Goal: Task Accomplishment & Management: Complete application form

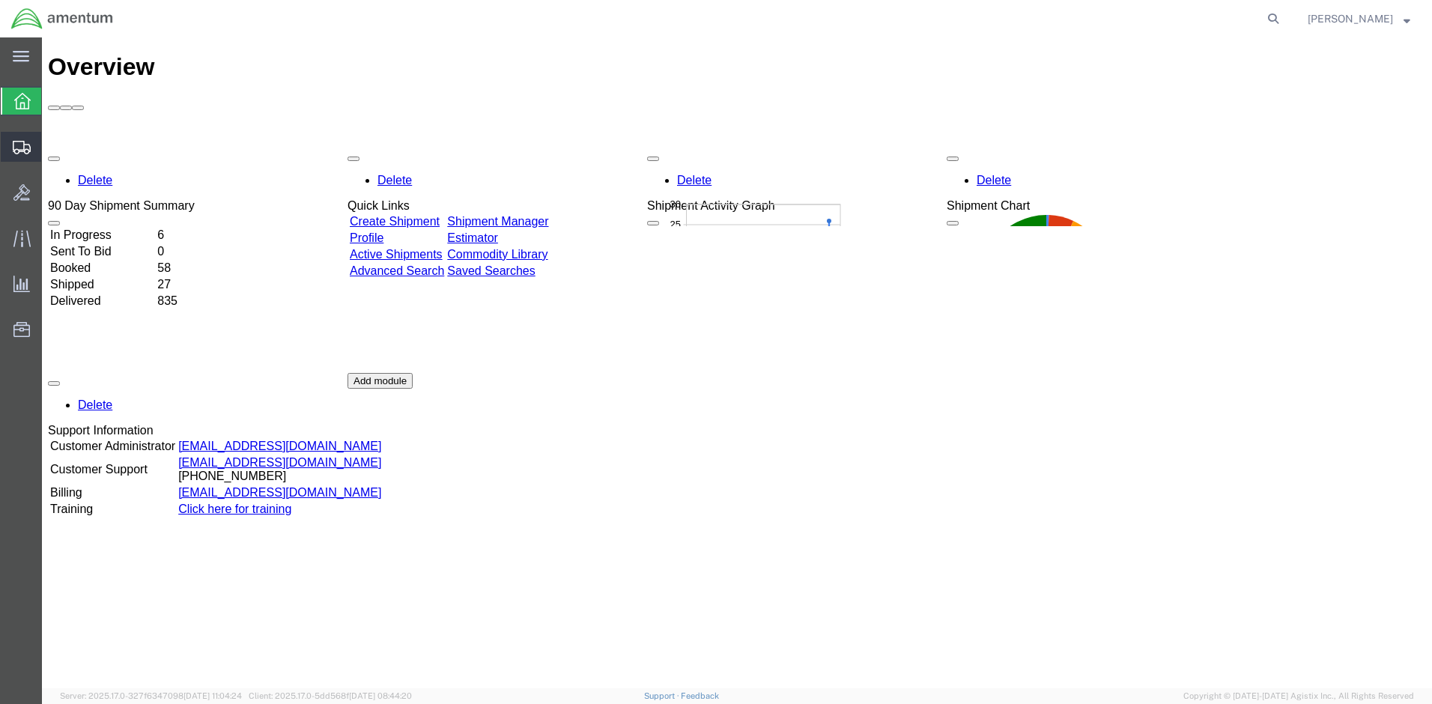
click at [0, 0] on span "Create Shipment" at bounding box center [0, 0] width 0 height 0
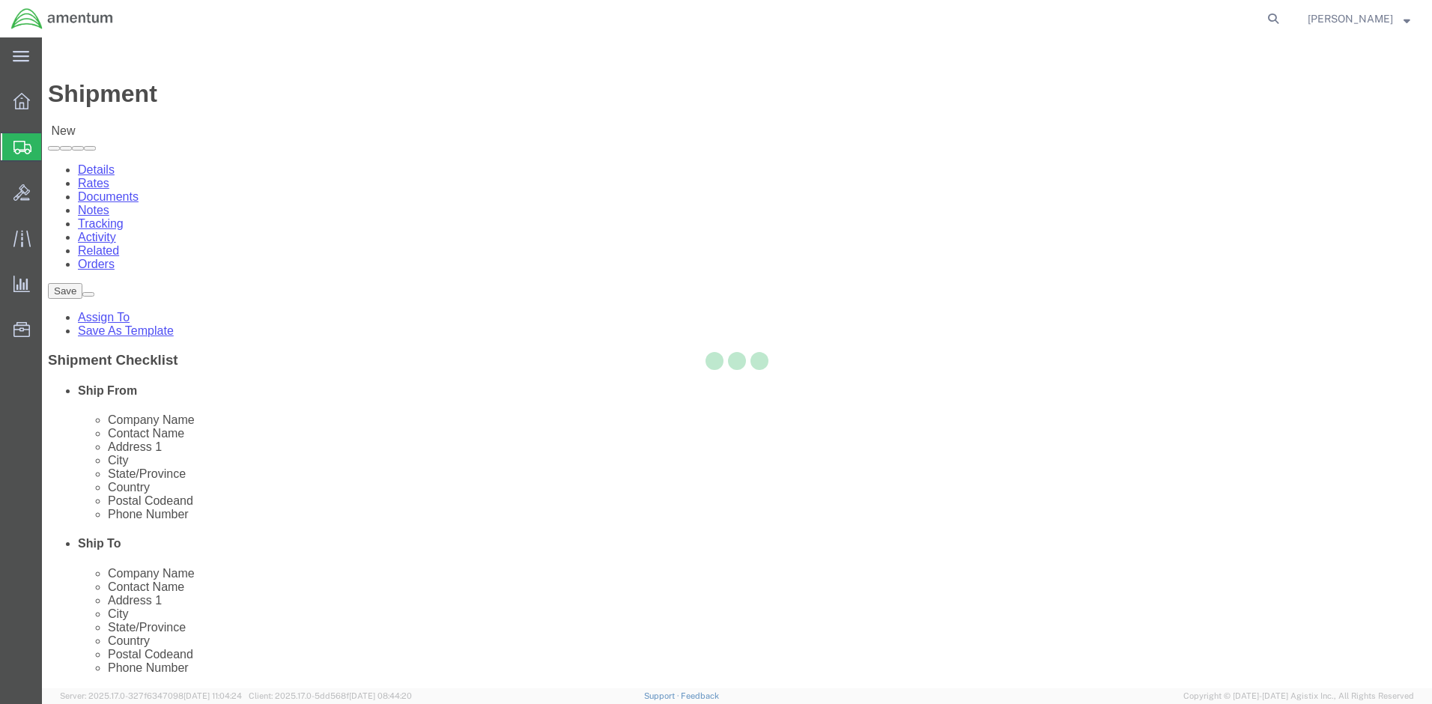
select select
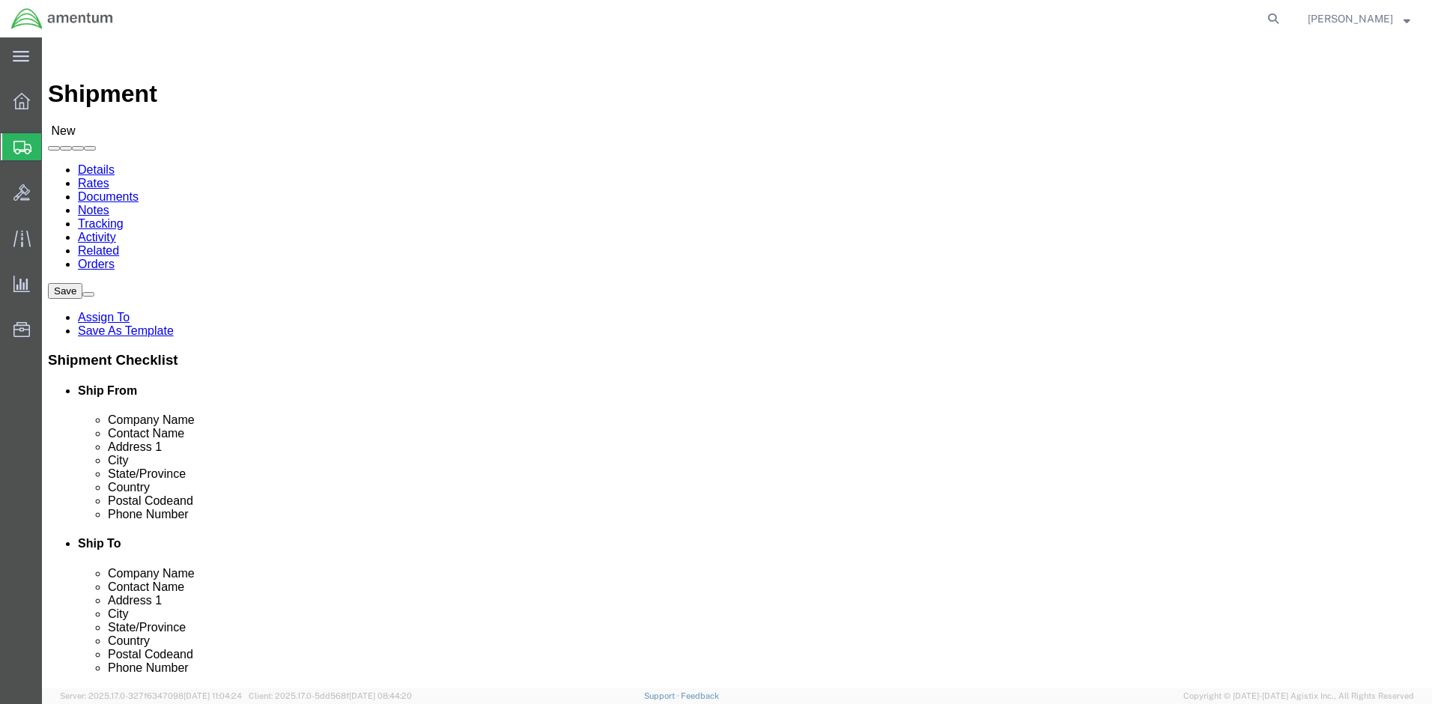
select select "MYPROFILE"
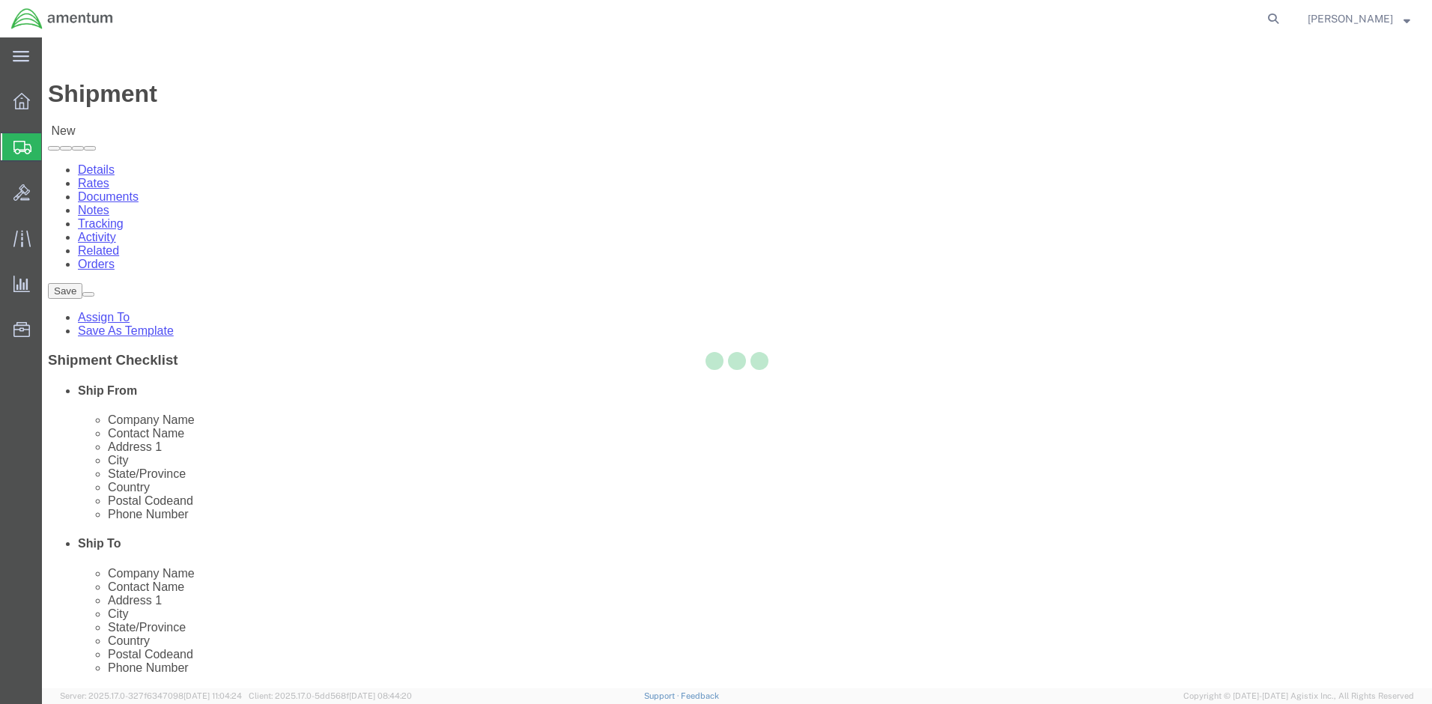
select select "MD"
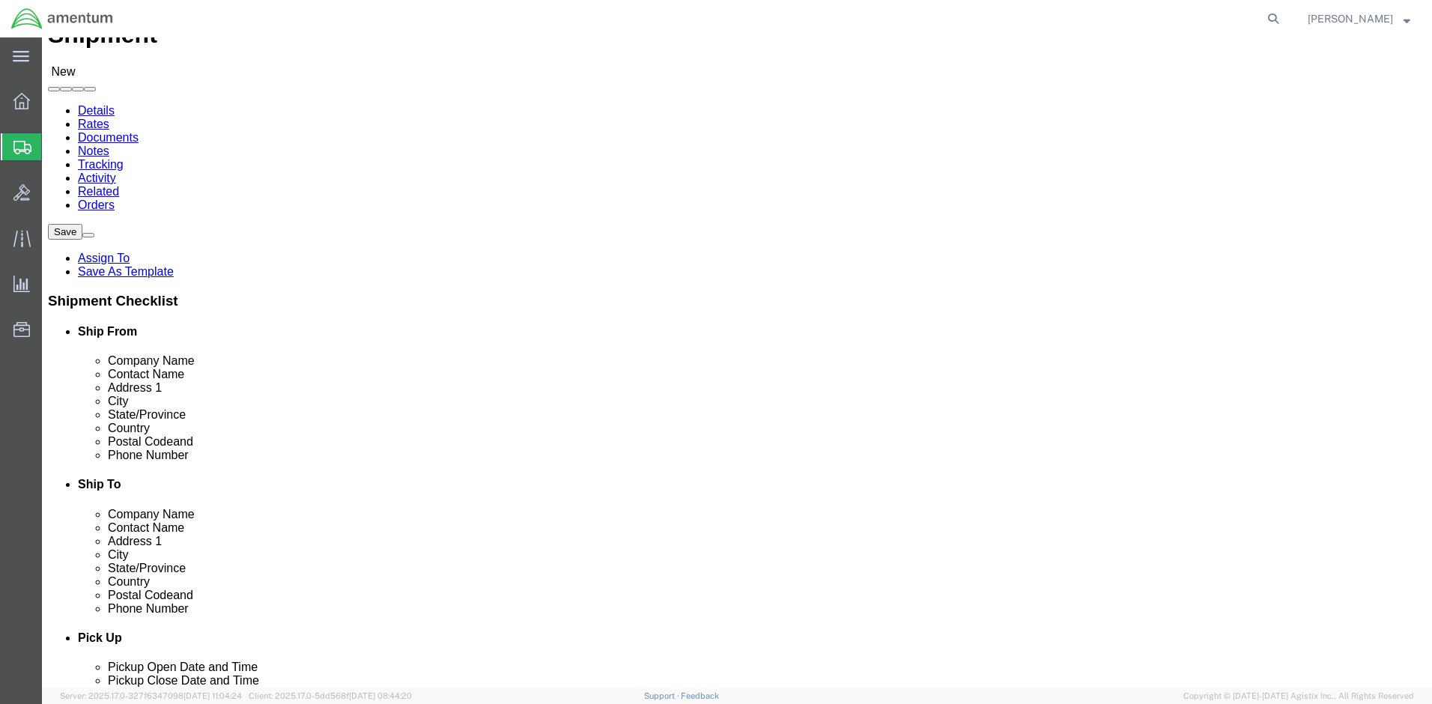
scroll to position [150, 0]
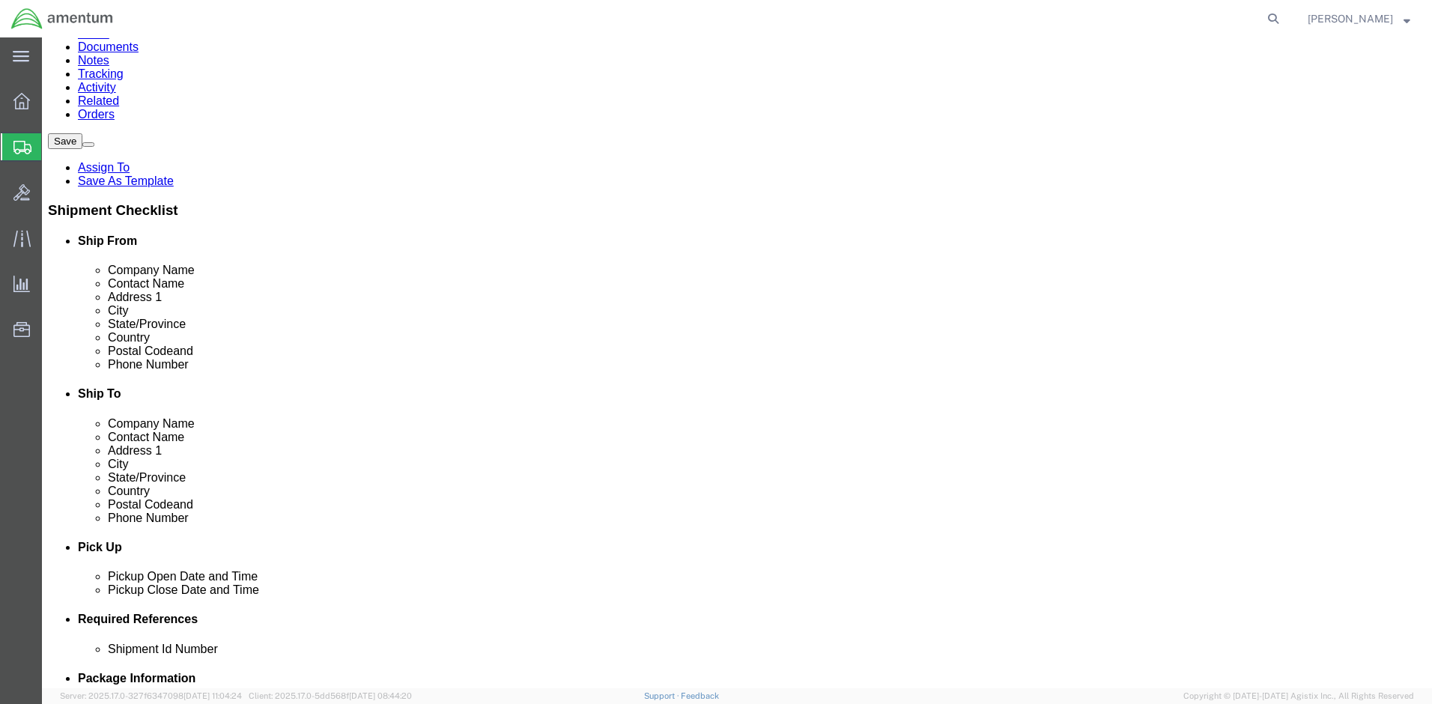
click link "ADDITIONAL INFORMATION"
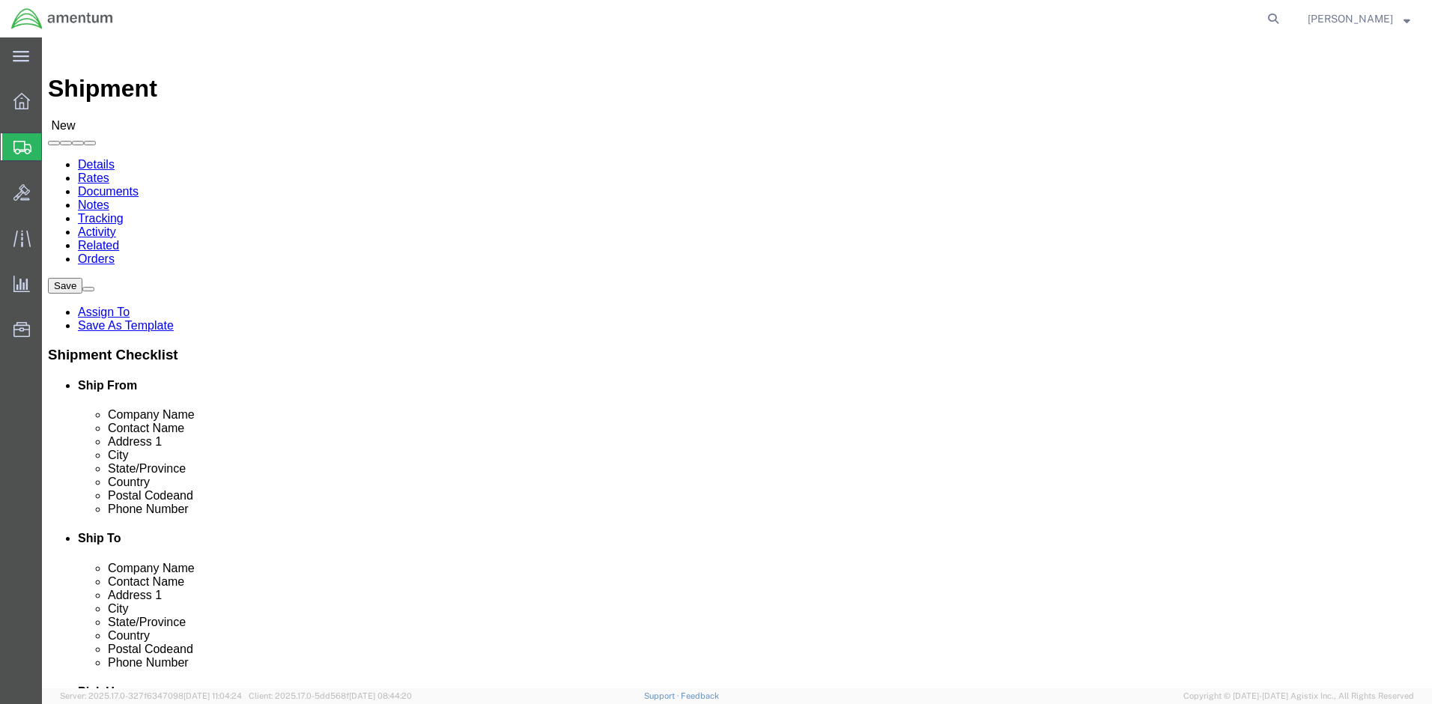
scroll to position [0, 0]
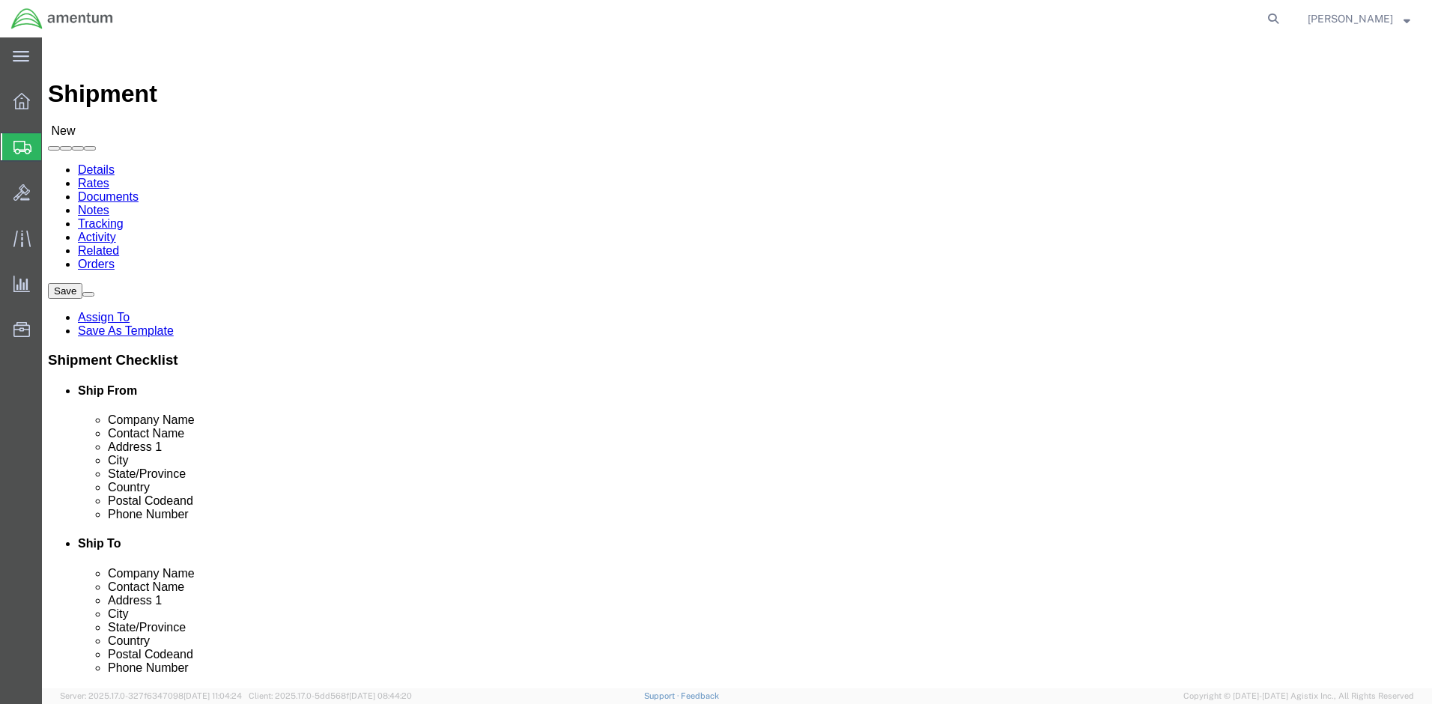
click input "text"
type input "[GEOGRAPHIC_DATA]"
click input "text"
type input "[PERSON_NAME]"
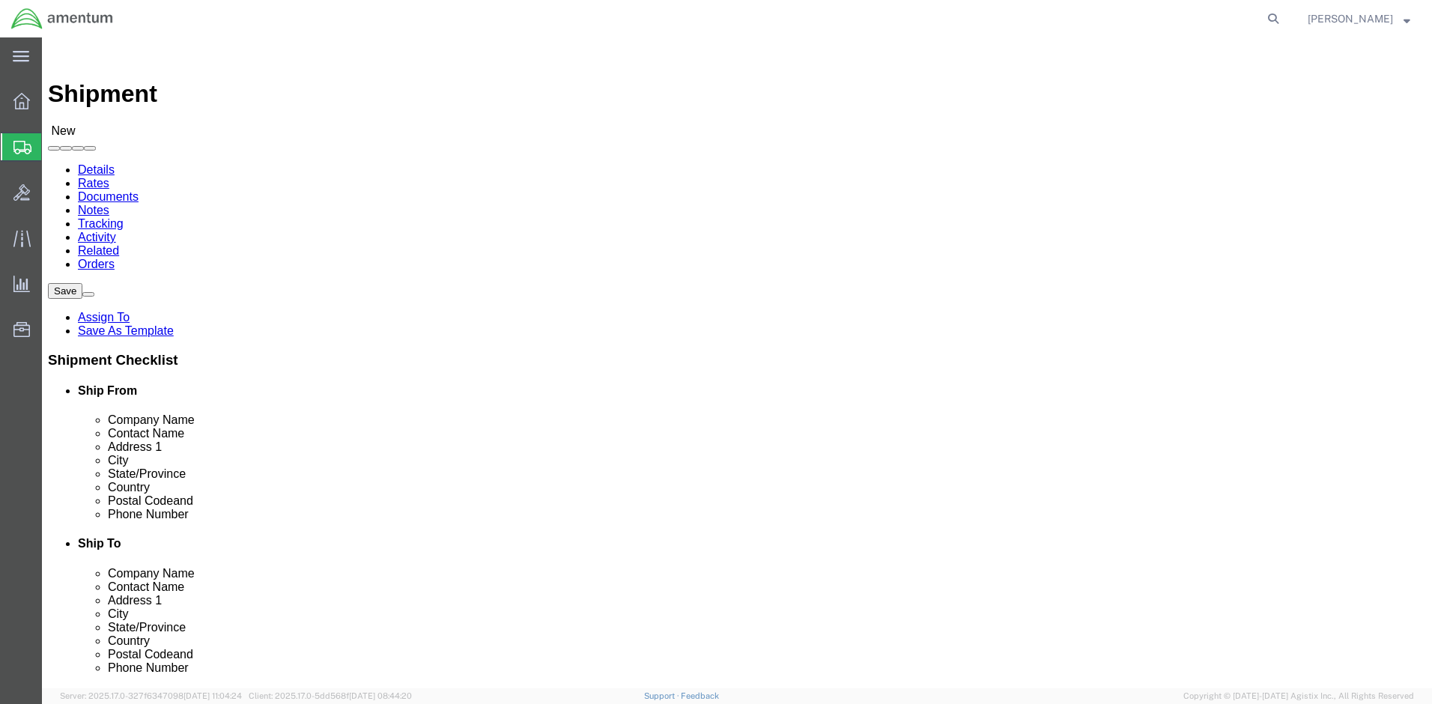
click input "text"
type input "[STREET_ADDRESS]"
click input "text"
type input "[US_STATE][GEOGRAPHIC_DATA]"
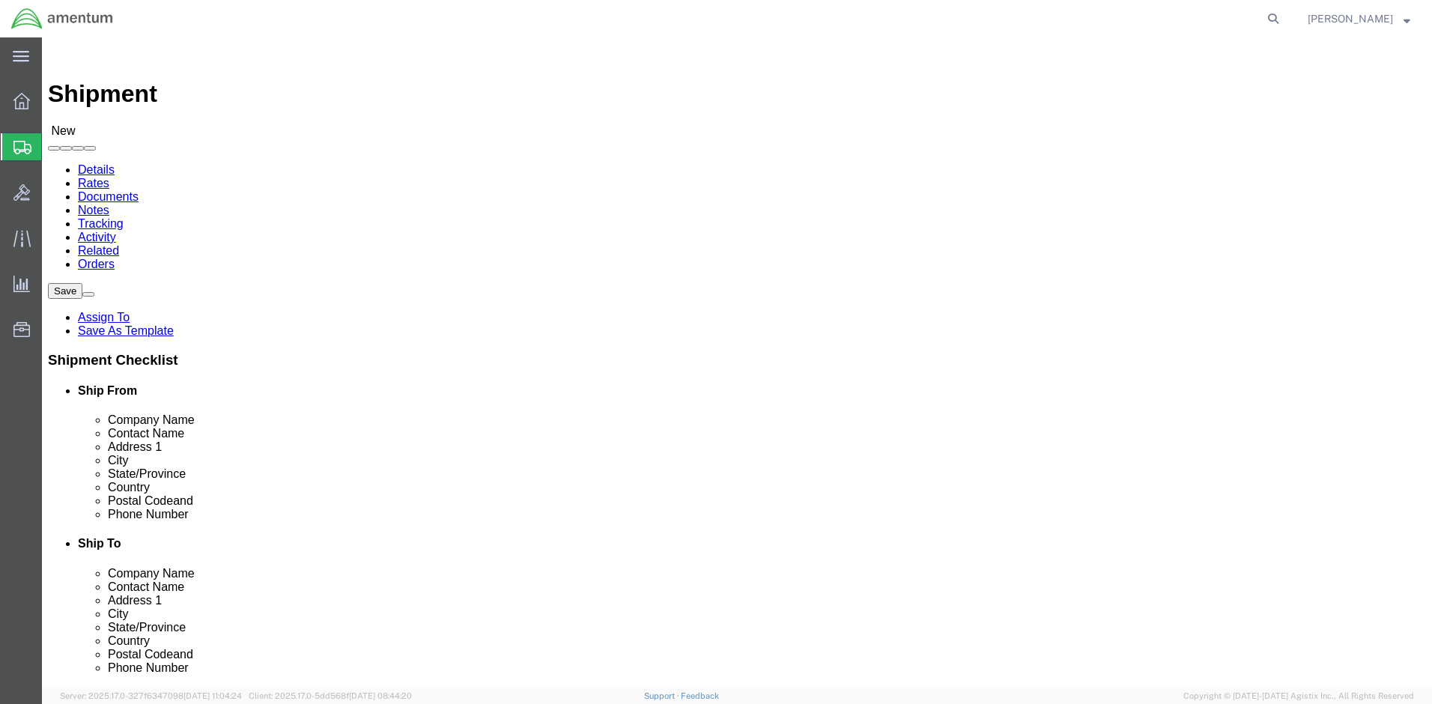
click input "text"
type input "c"
click input "Postal Code"
type input "80903"
click input "text"
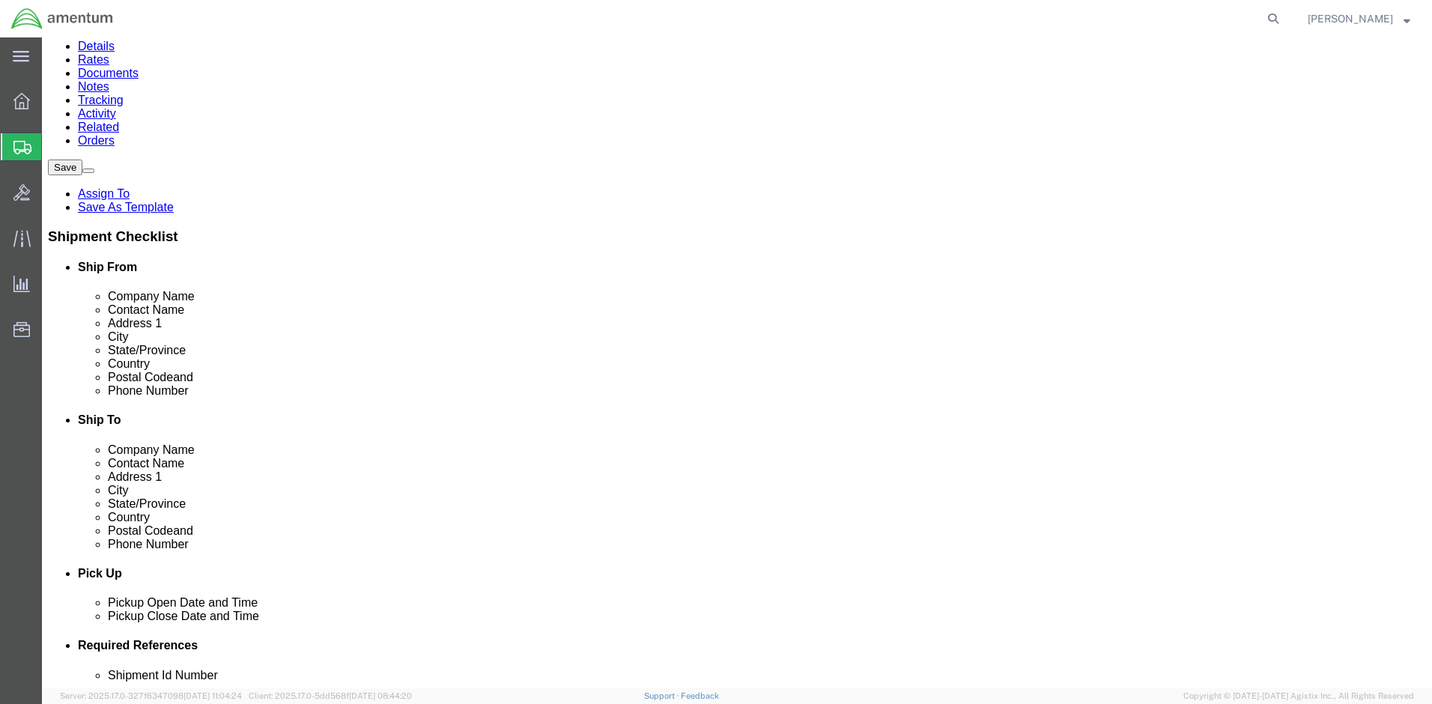
scroll to position [150, 0]
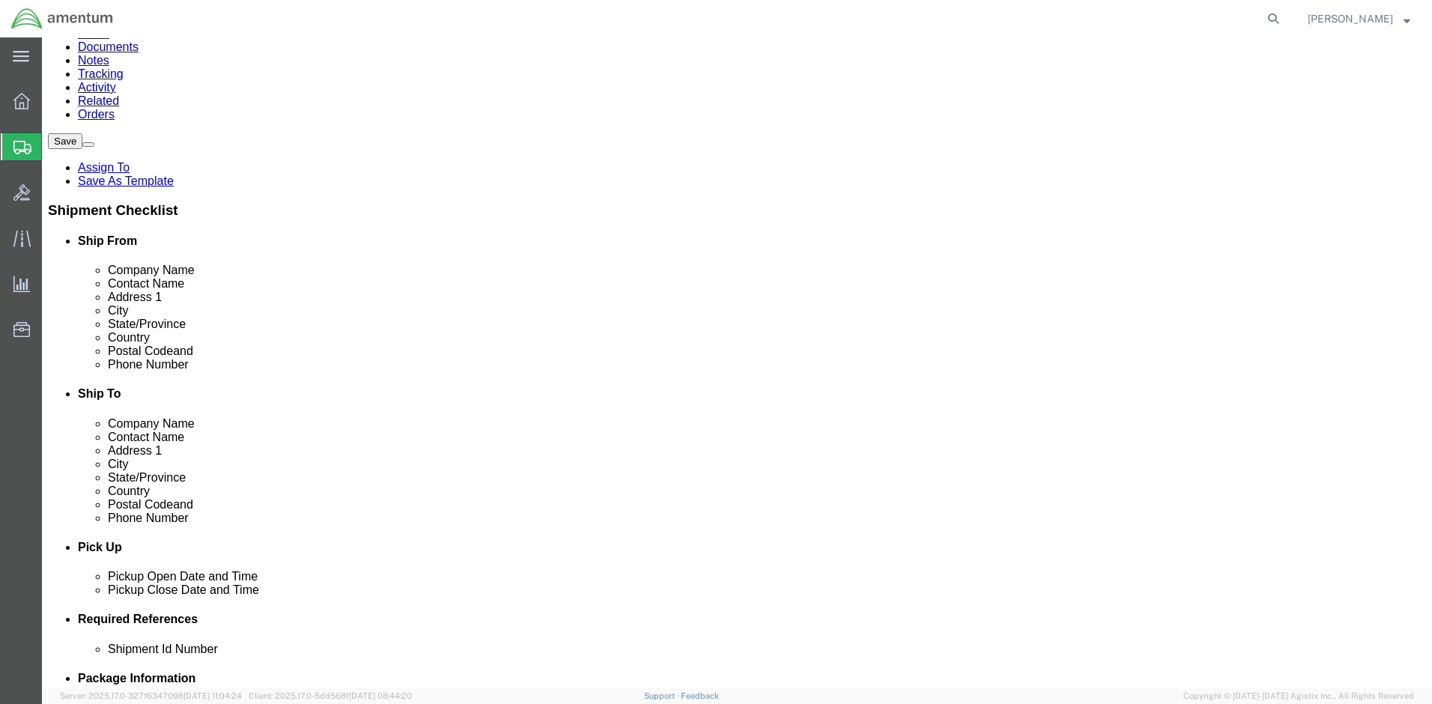
type input "[PHONE_NUMBER]"
click link "ADDITIONAL INFORMATION"
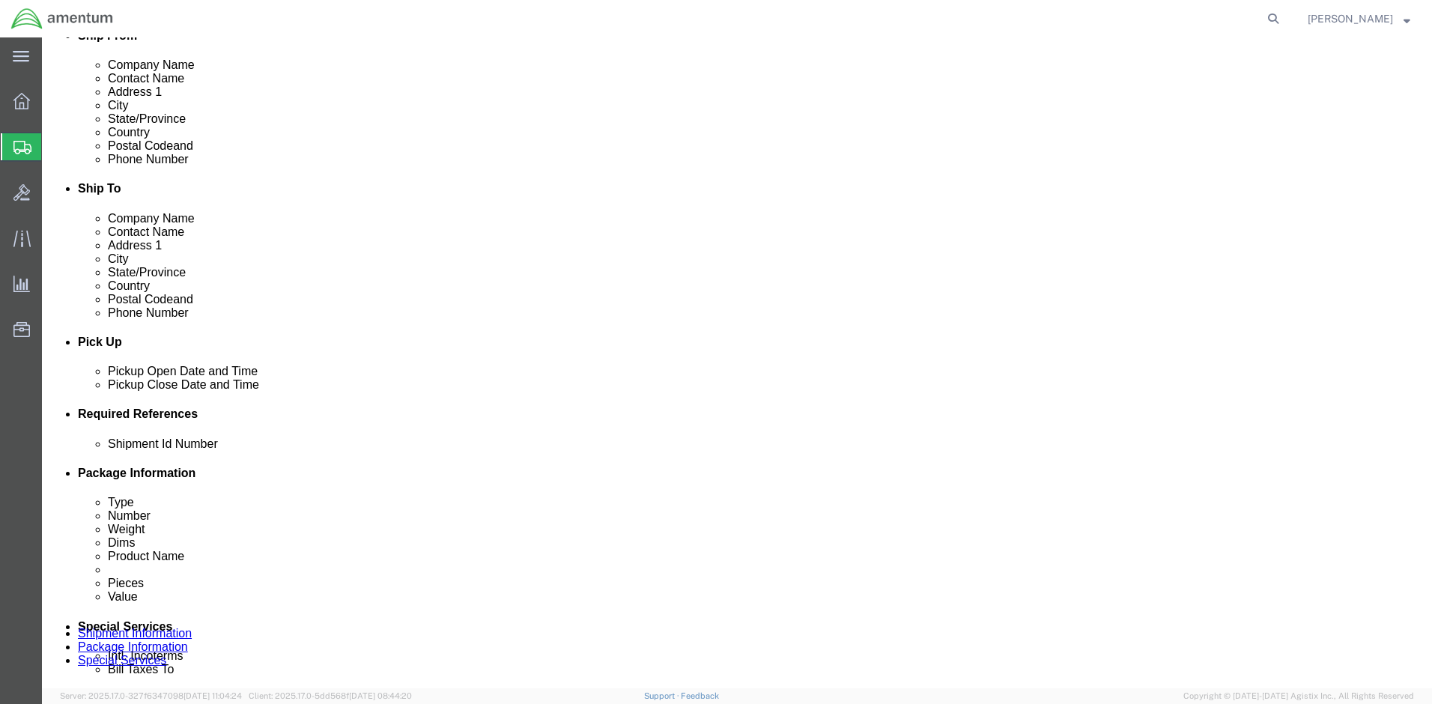
scroll to position [207, 0]
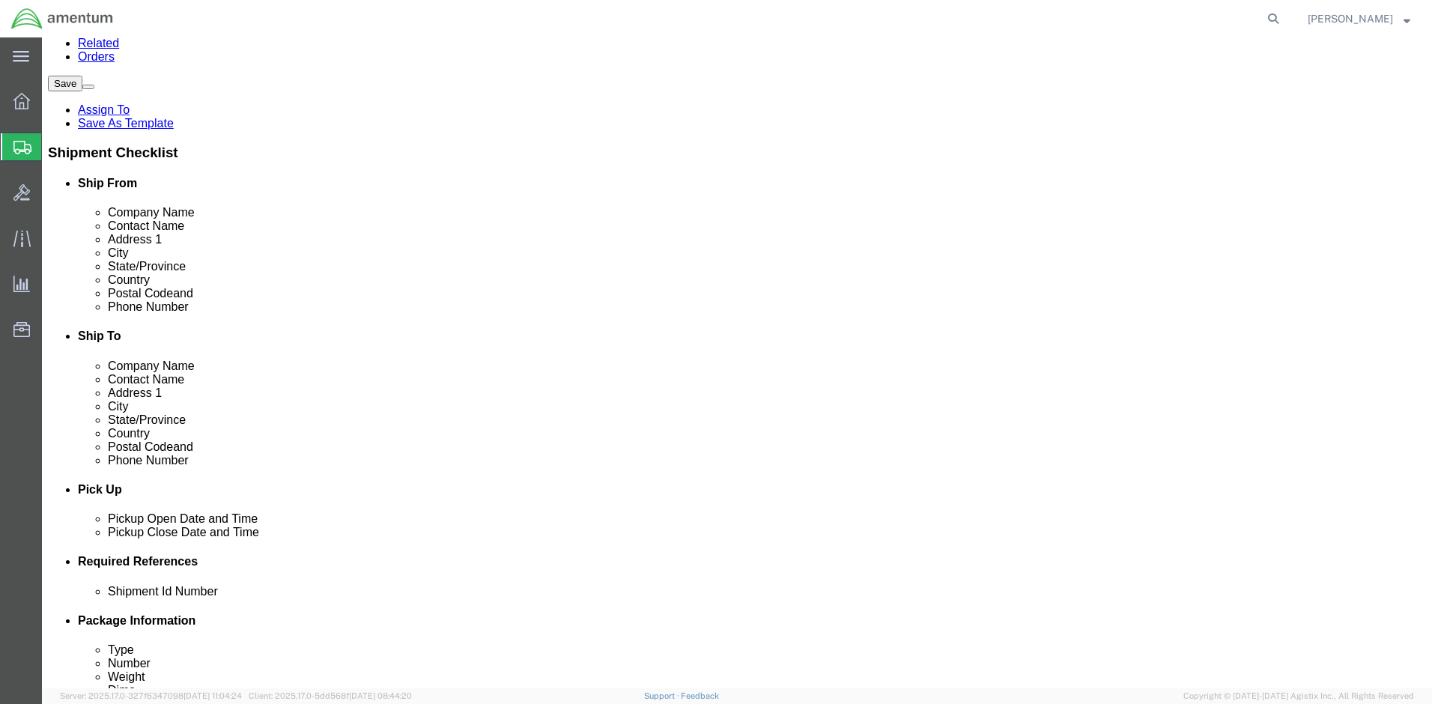
click link "ADDITIONAL INFORMATION"
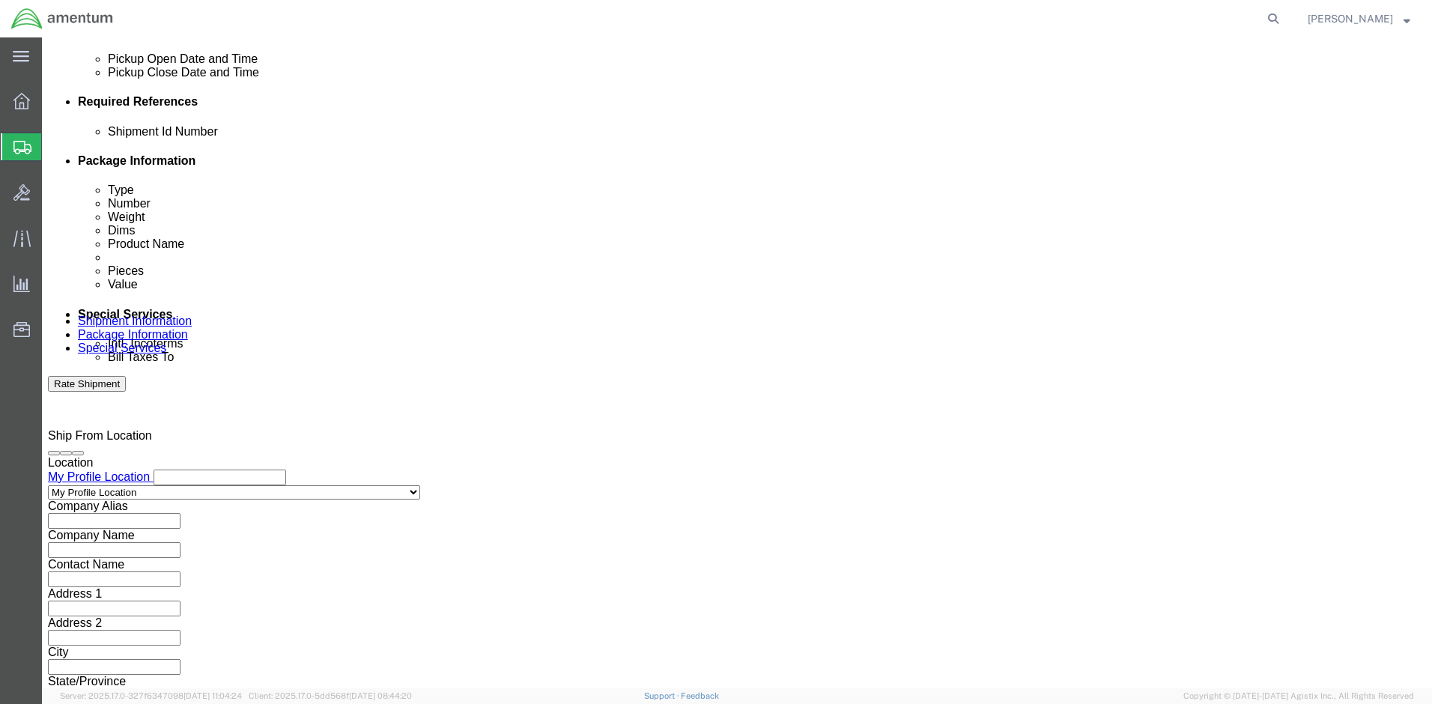
scroll to position [674, 0]
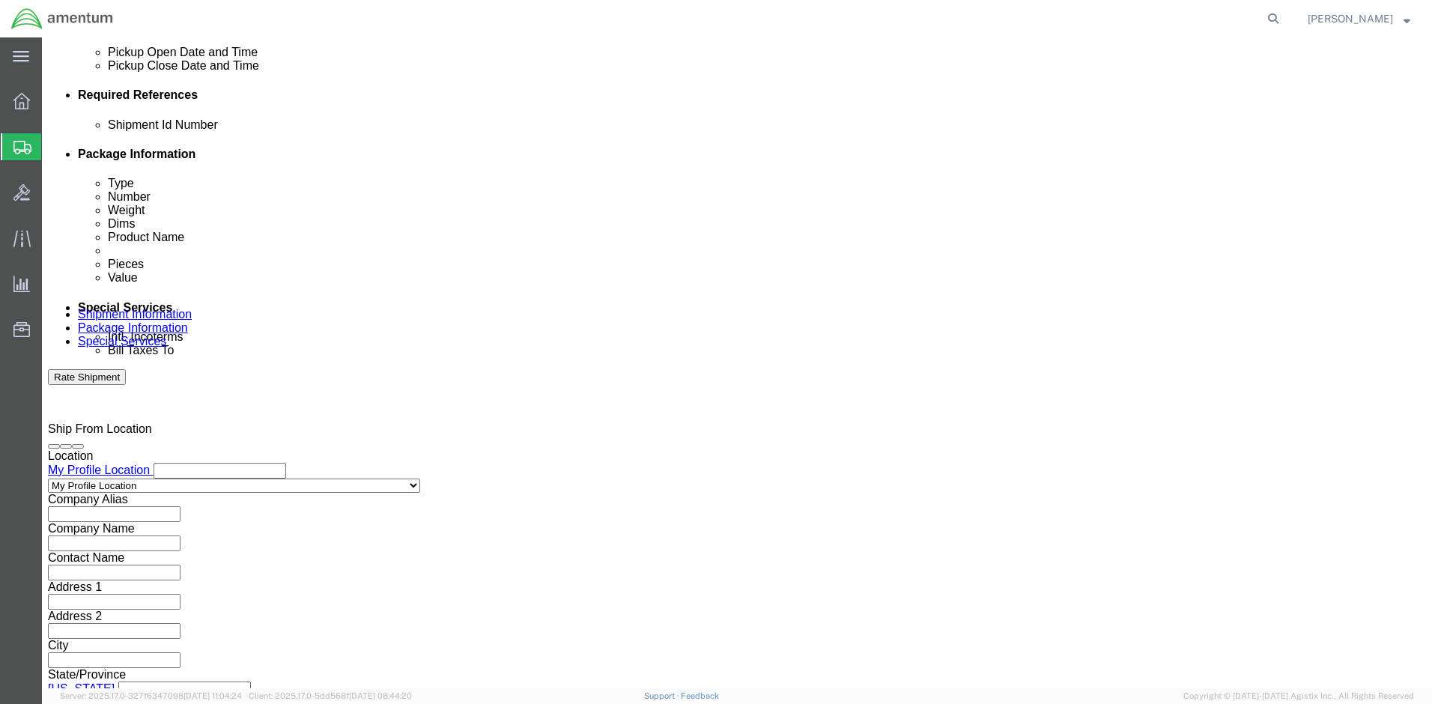
click input "text"
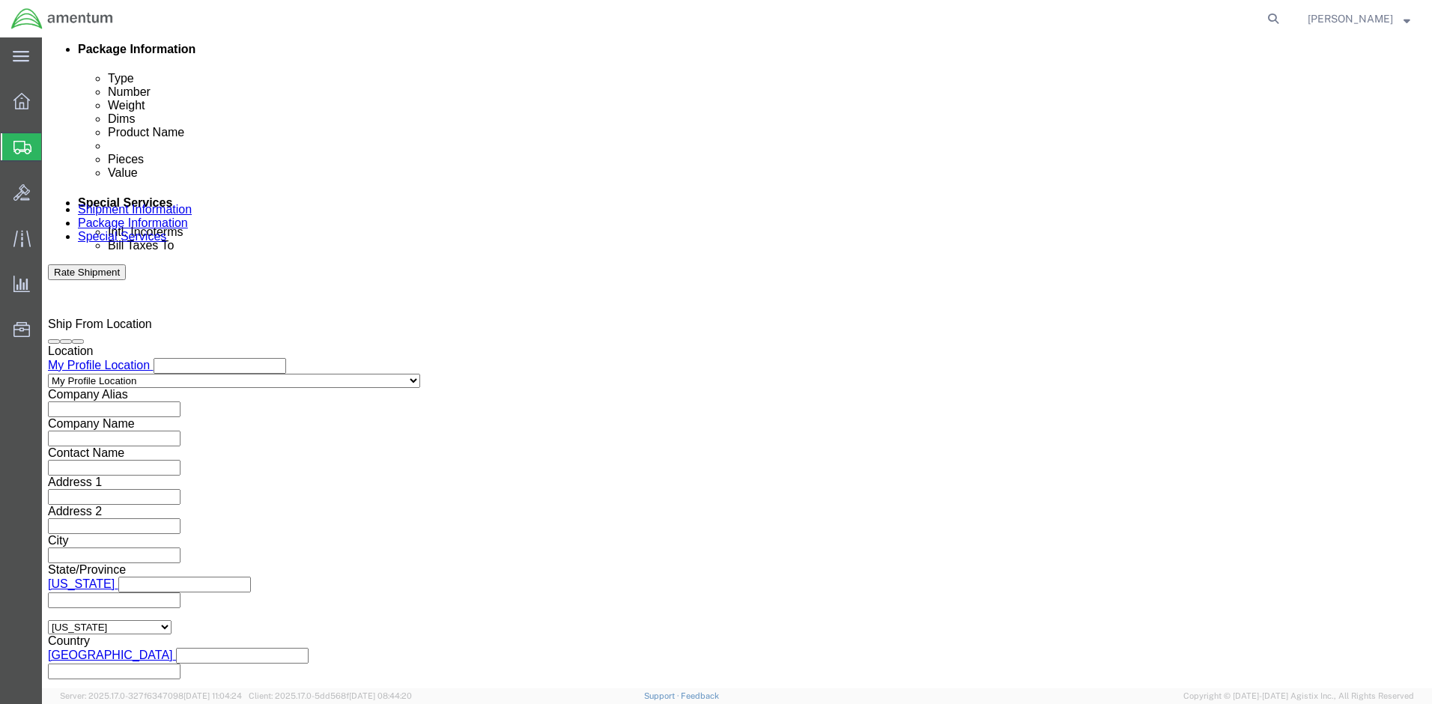
type input "2575.01.02.C.2002.4STP"
click button "Continue"
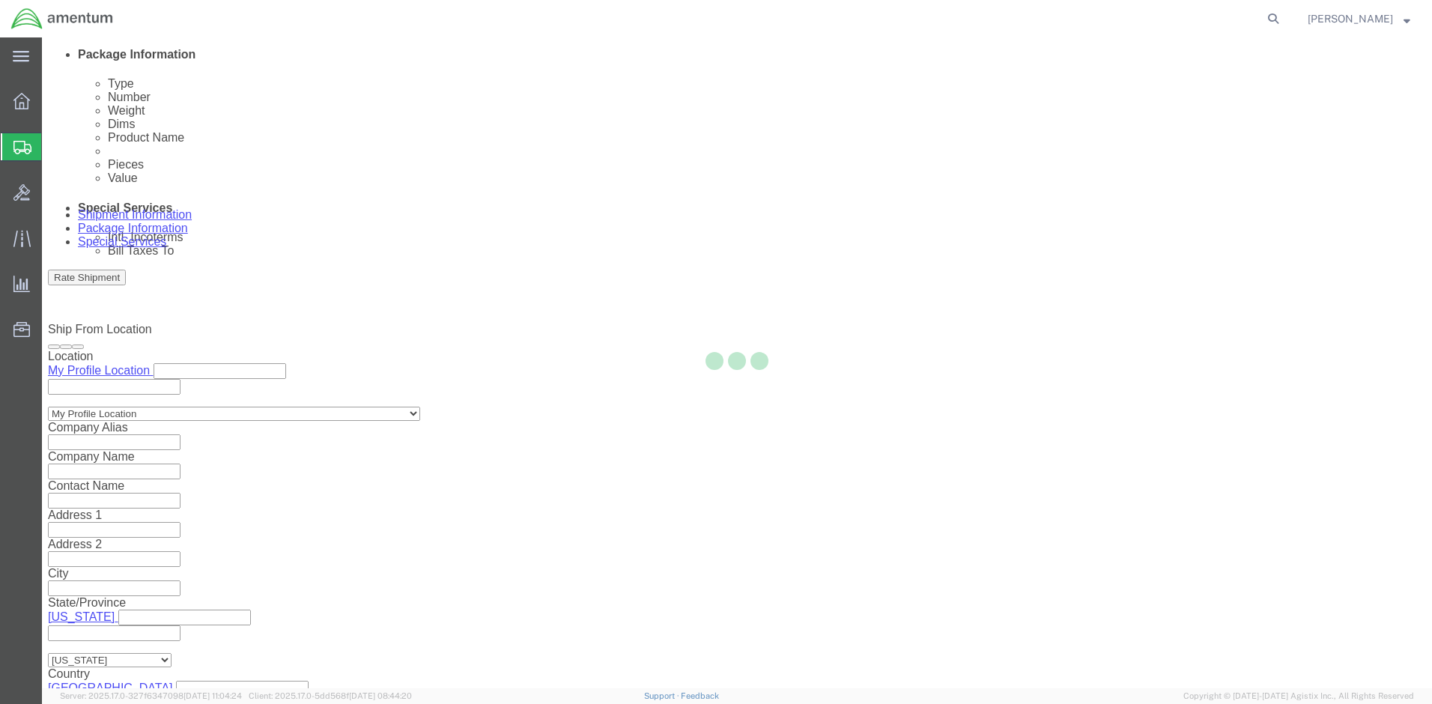
select select "CBOX"
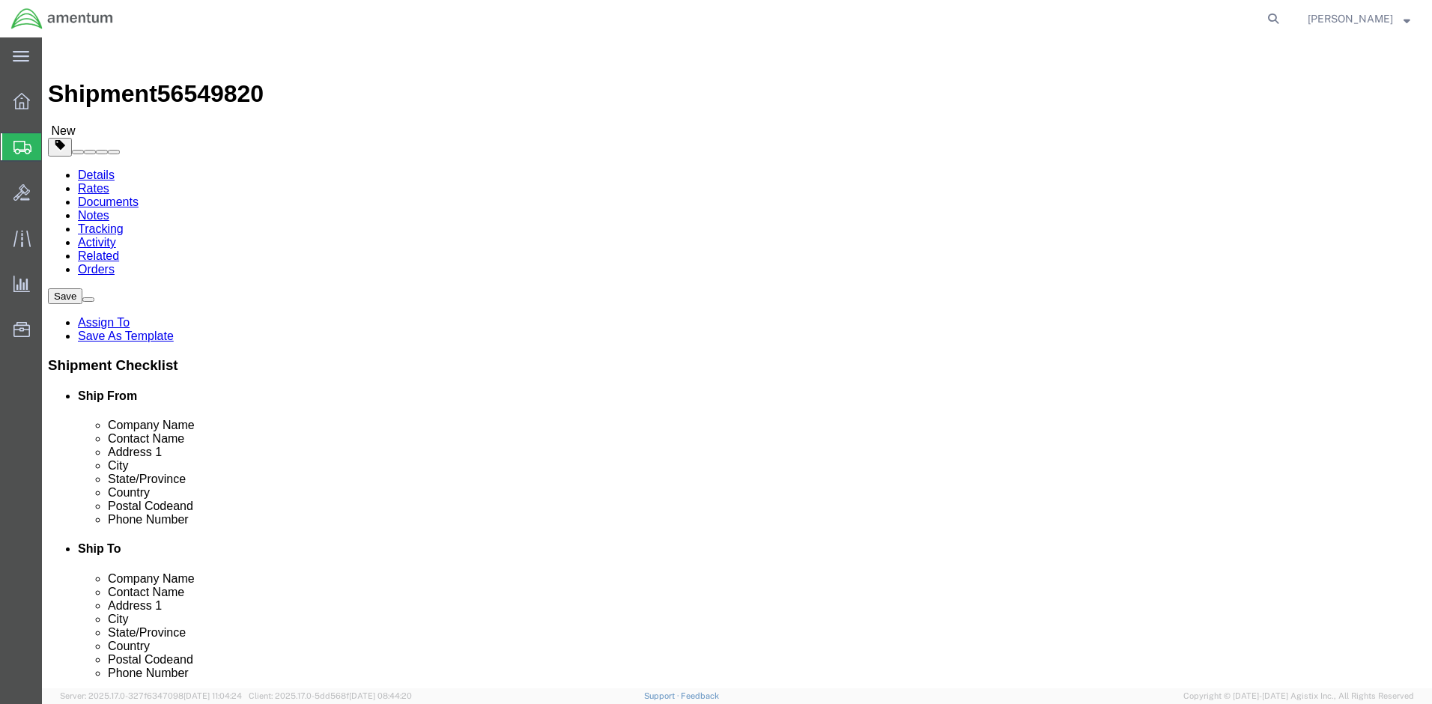
click input "text"
type input "14"
type input "5"
click input "0.00"
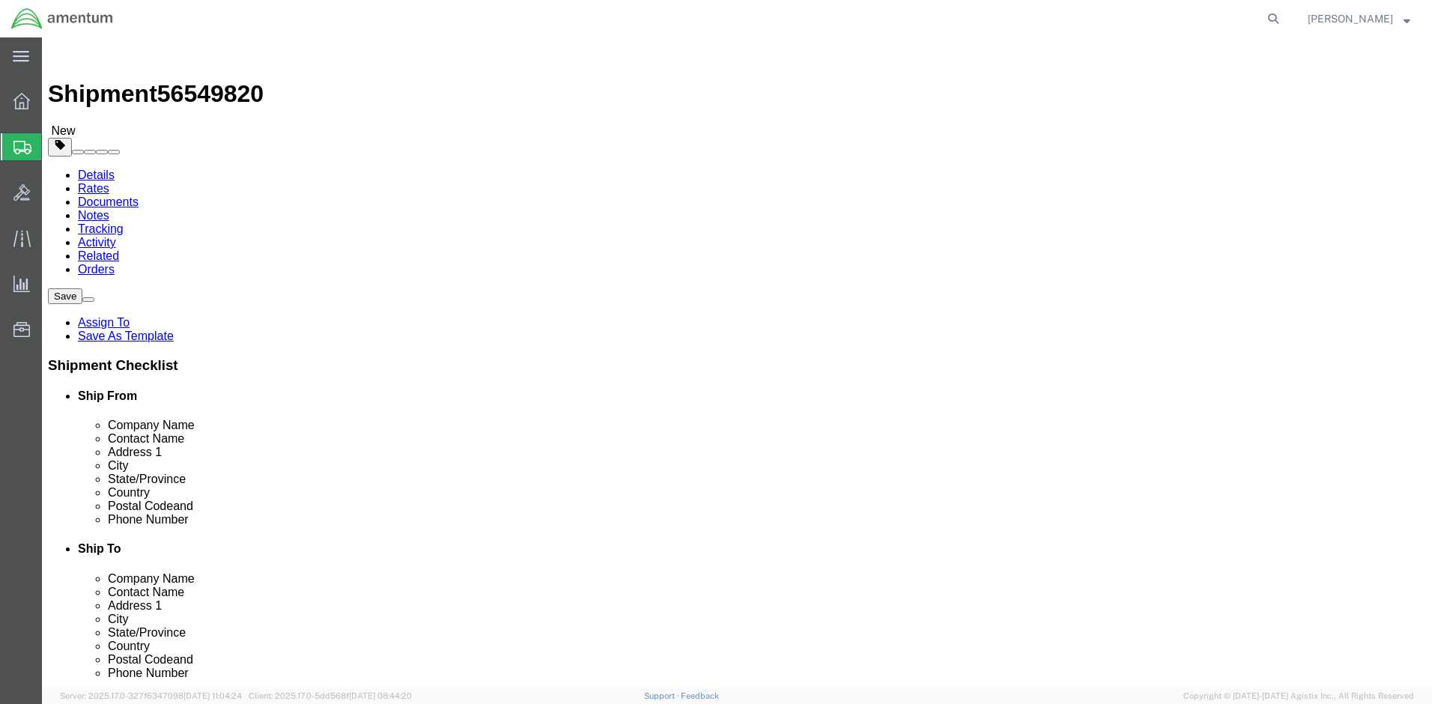
type input "7.00"
click link "Add Content"
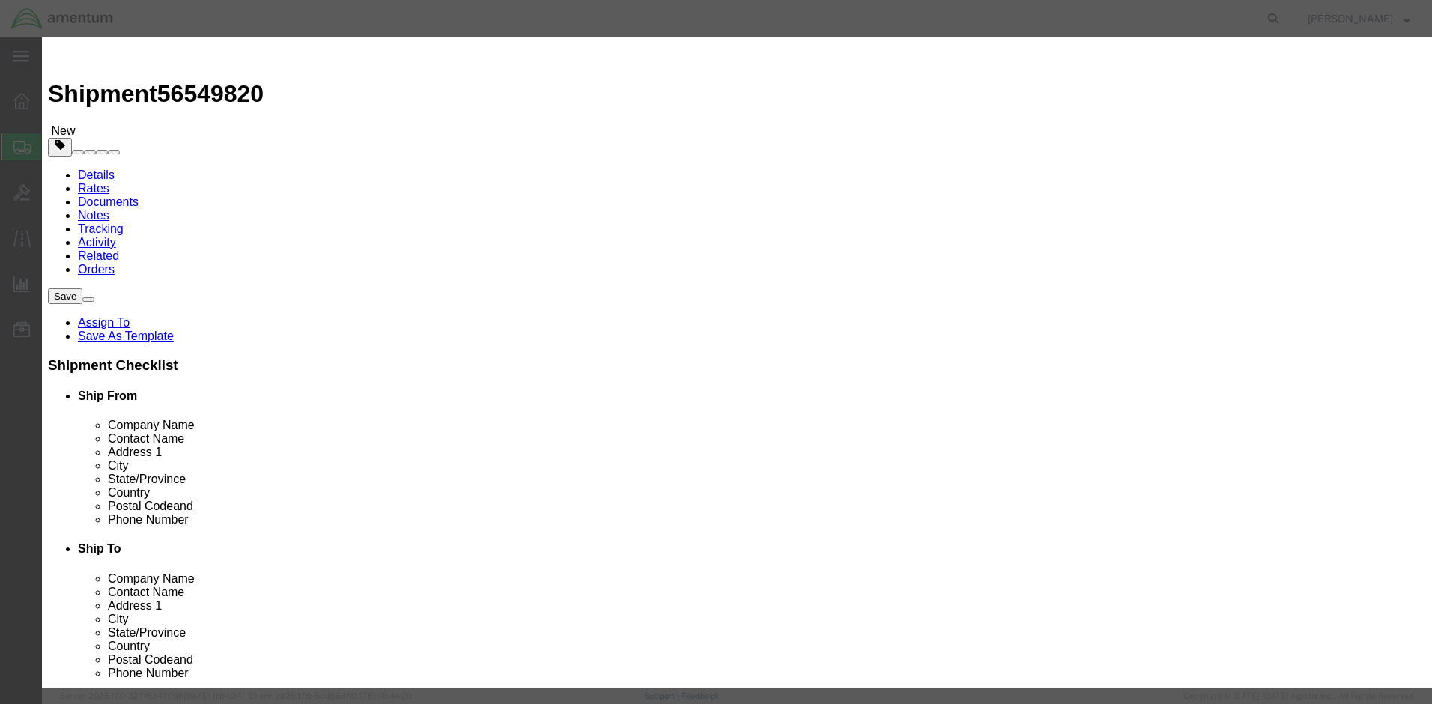
click input "text"
drag, startPoint x: 514, startPoint y: 143, endPoint x: 309, endPoint y: 145, distance: 205.2
click div "Product Name Hardware Hardware Name: HARDWARE , WIRELESS MIKROTIK RB, LHG XL 5 …"
type input "Hardware"
click label "Pieces"
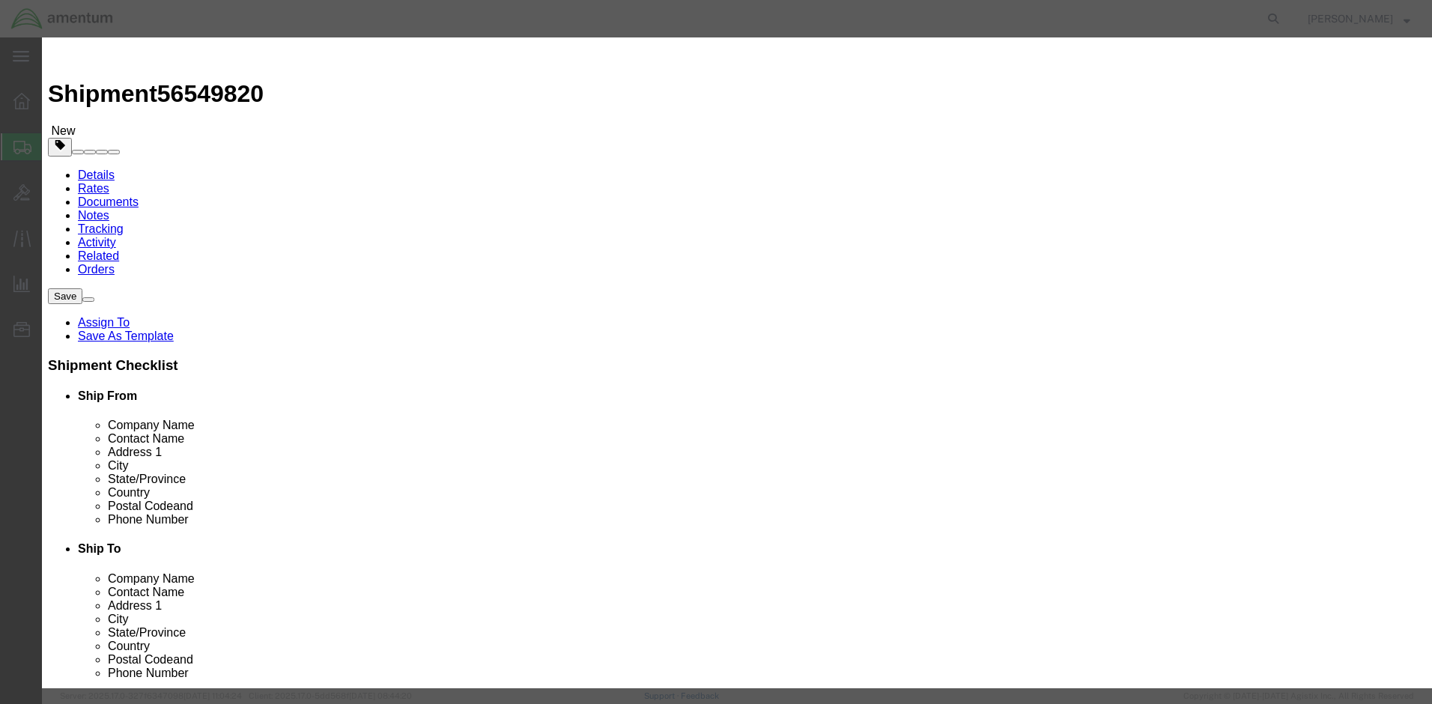
drag, startPoint x: 461, startPoint y: 142, endPoint x: 407, endPoint y: 148, distance: 54.3
click div "Pieces 0 Select Bag Barrels 100Board Feet Bottle Box Blister Pack Carats Can Ca…"
type input "100"
click input "text"
type input "150"
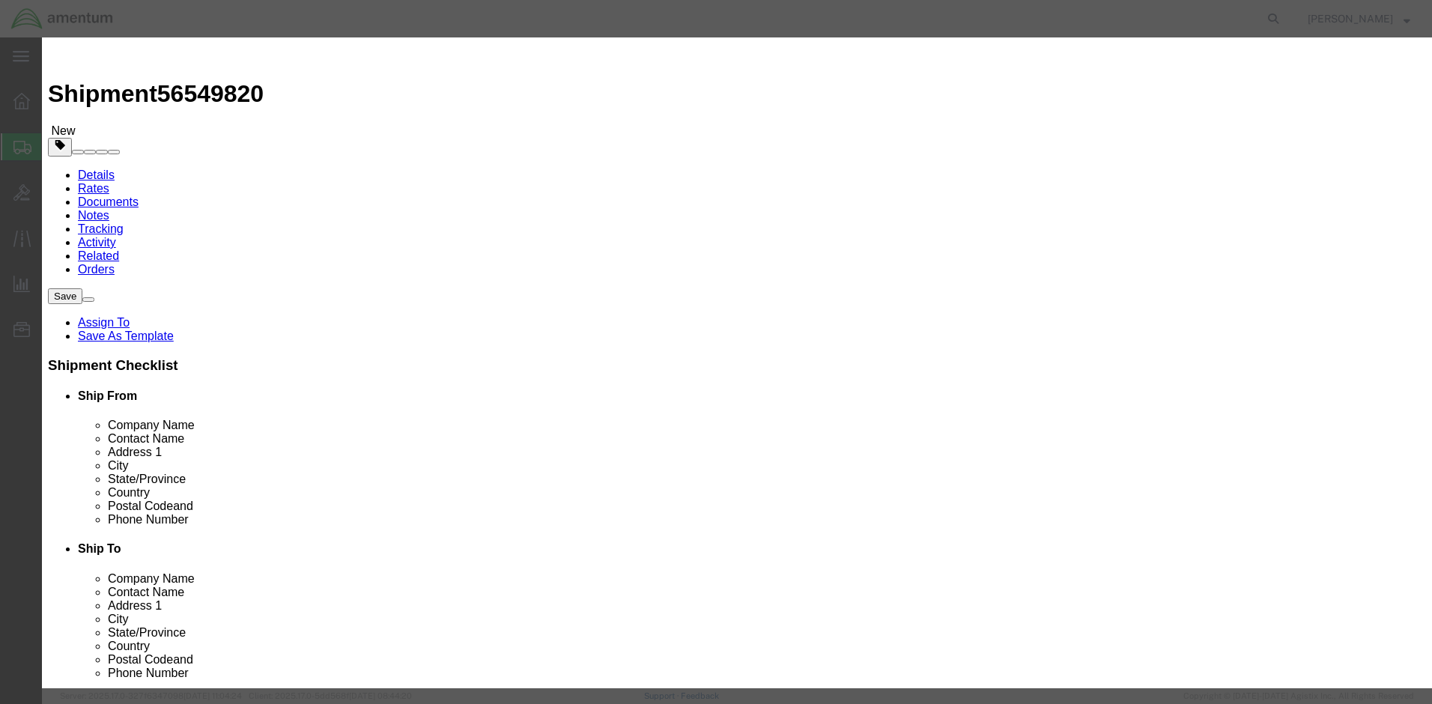
click button "Save & Close"
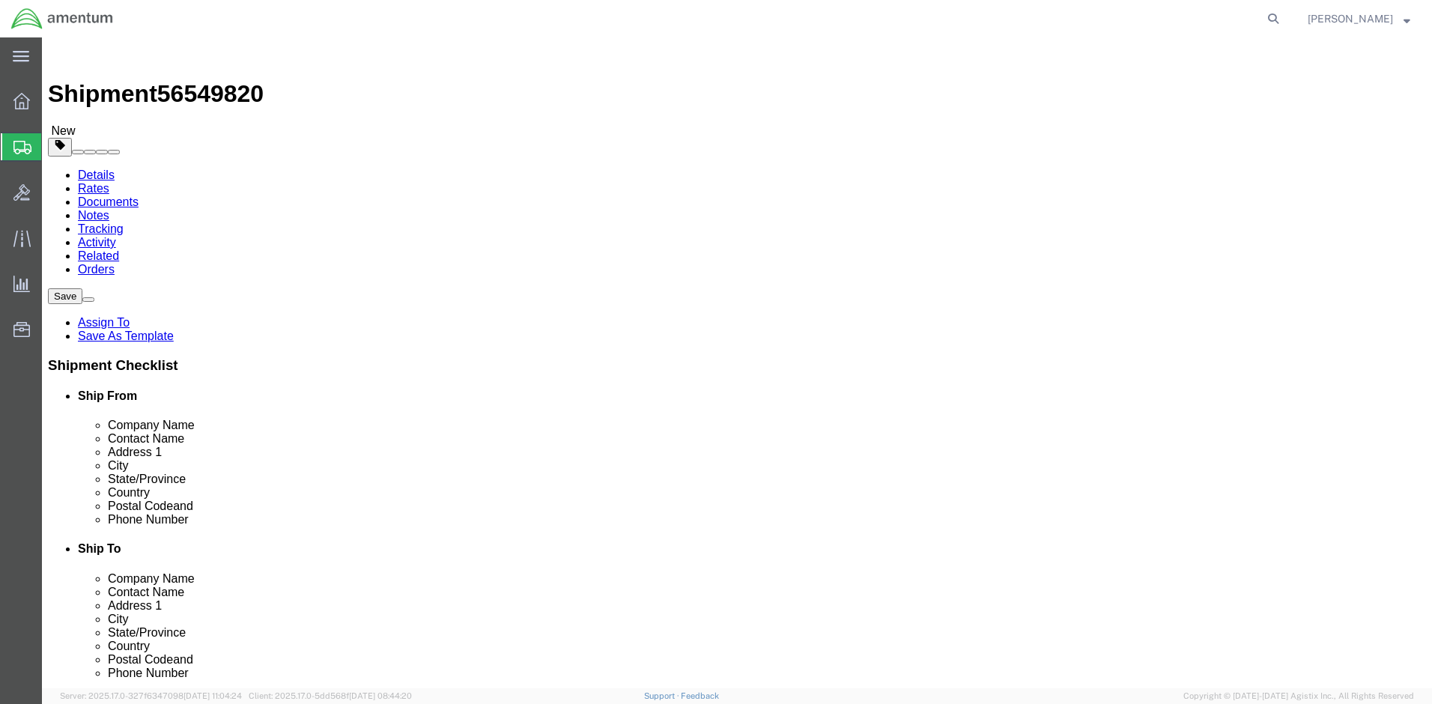
click button "Rate Shipment"
